Goal: Check status

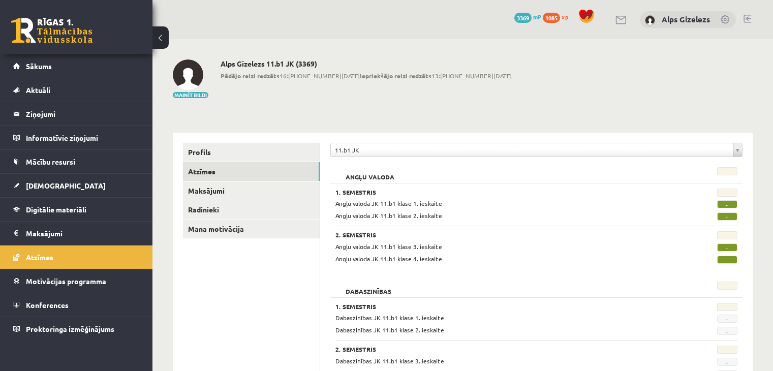
scroll to position [535, 0]
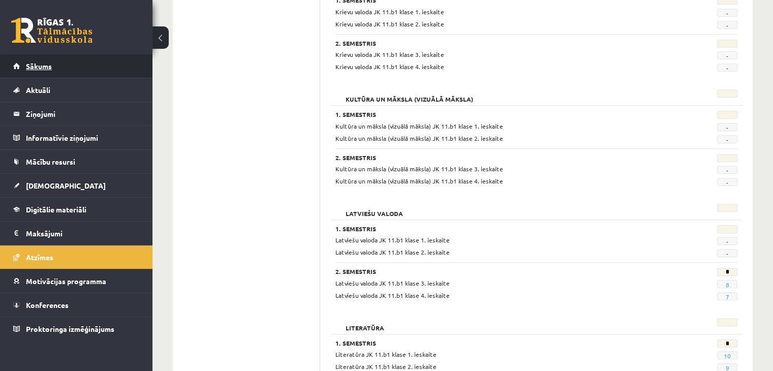
click at [37, 71] on link "Sākums" at bounding box center [76, 65] width 127 height 23
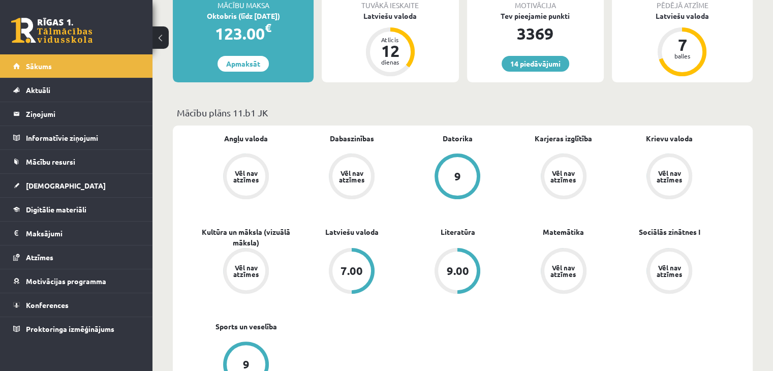
scroll to position [183, 0]
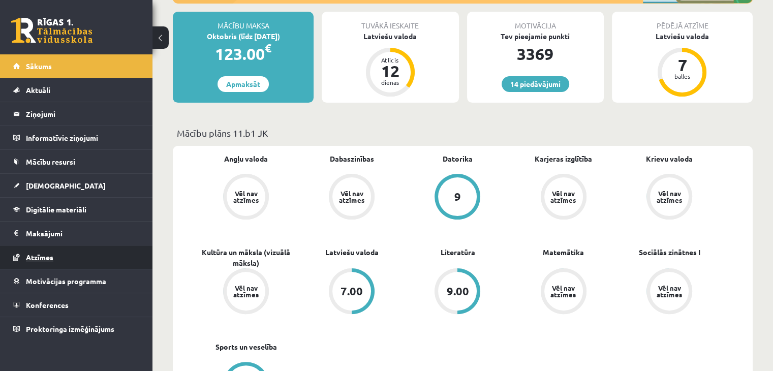
click at [43, 255] on span "Atzīmes" at bounding box center [39, 257] width 27 height 9
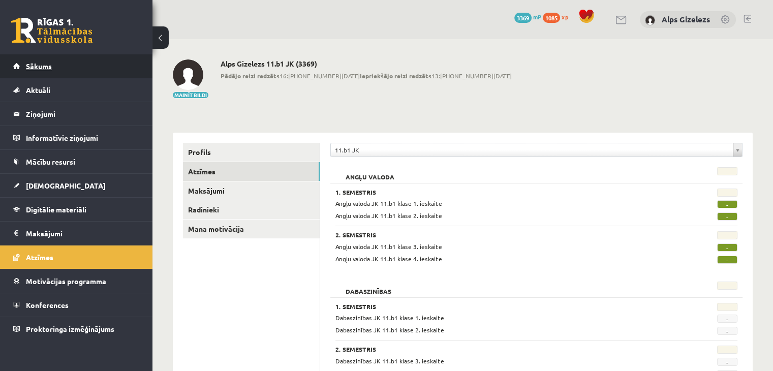
click at [42, 62] on span "Sākums" at bounding box center [39, 66] width 26 height 9
